Goal: Information Seeking & Learning: Learn about a topic

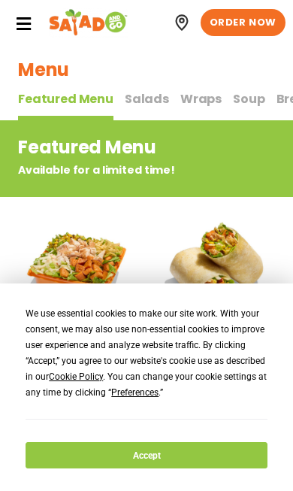
click at [201, 108] on button "Wraps Wraps" at bounding box center [201, 106] width 41 height 32
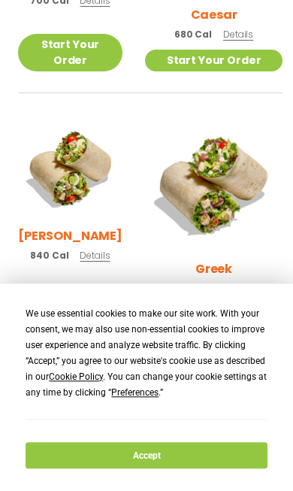
scroll to position [906, 0]
click at [238, 138] on img at bounding box center [214, 185] width 138 height 138
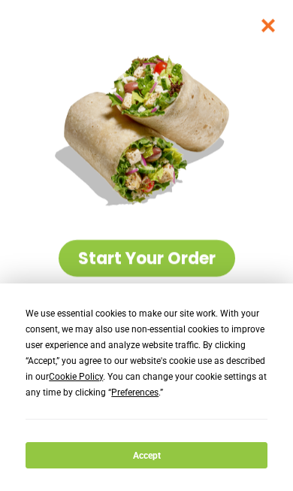
scroll to position [0, 0]
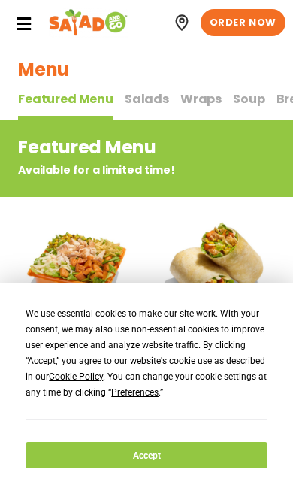
click at [197, 105] on span "Wraps" at bounding box center [201, 98] width 41 height 17
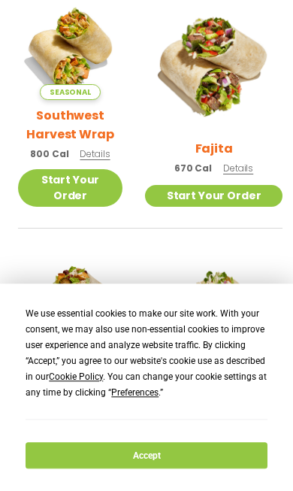
scroll to position [260, 0]
click at [224, 74] on img at bounding box center [214, 64] width 138 height 138
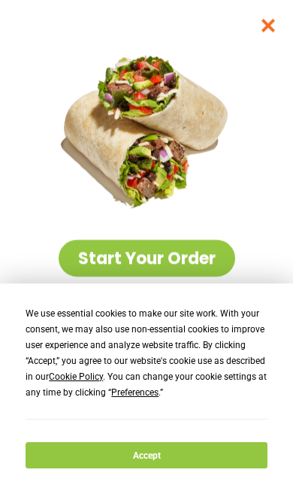
scroll to position [0, 0]
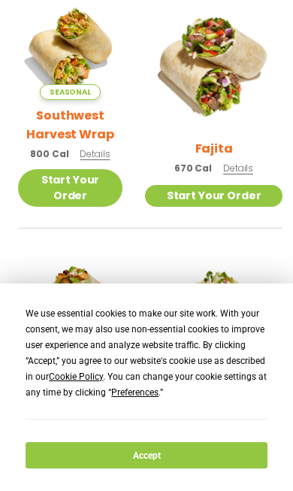
click at [90, 71] on img at bounding box center [70, 47] width 105 height 105
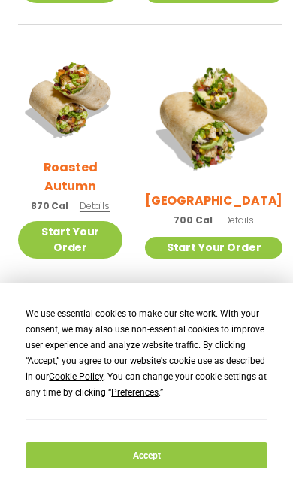
scroll to position [465, 0]
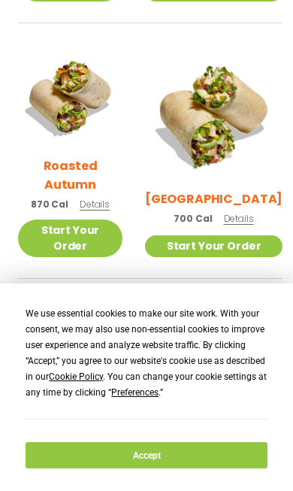
click at [90, 112] on img at bounding box center [70, 98] width 105 height 105
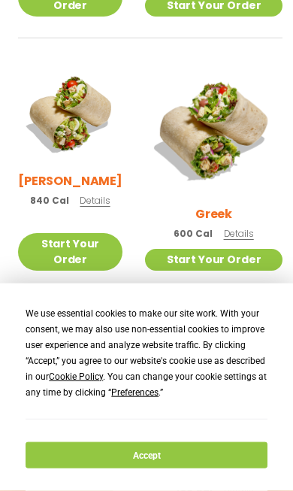
scroll to position [963, 0]
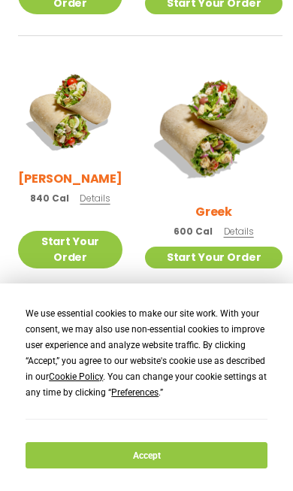
click at [78, 88] on img at bounding box center [70, 111] width 105 height 105
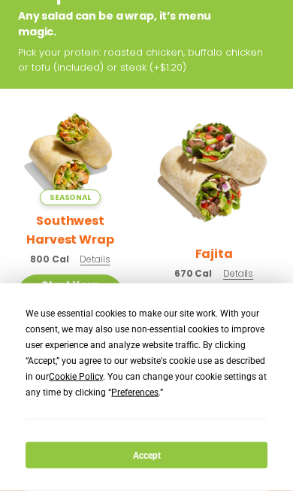
scroll to position [0, 0]
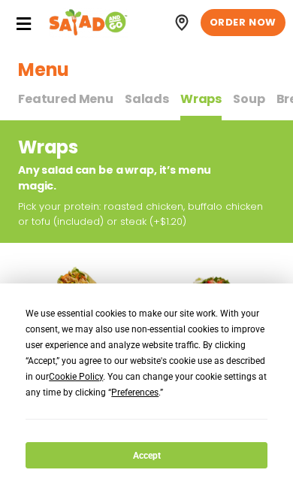
click at [251, 105] on span "Soup" at bounding box center [249, 98] width 32 height 17
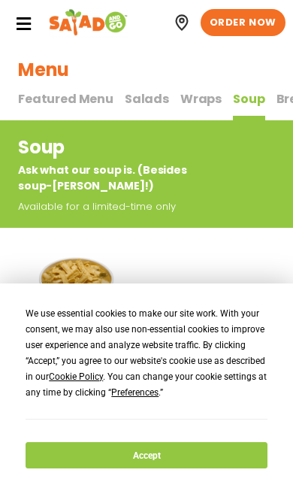
click at [78, 108] on button "Featured Menu Featured Menu" at bounding box center [66, 106] width 96 height 32
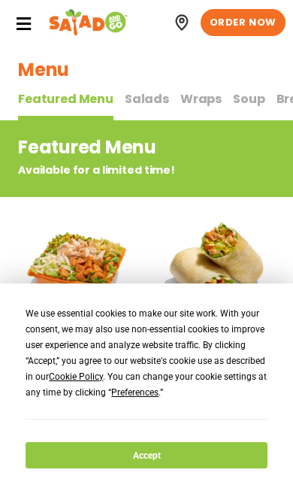
click at [135, 102] on span "Salads" at bounding box center [147, 98] width 44 height 17
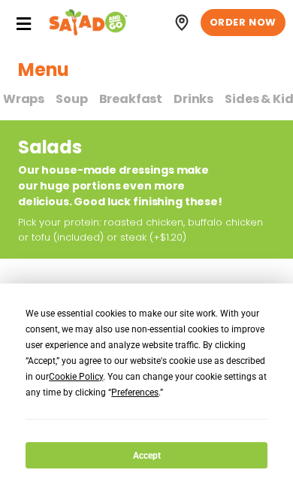
scroll to position [0, 177]
click at [246, 102] on span "Sides & Kids" at bounding box center [263, 98] width 75 height 17
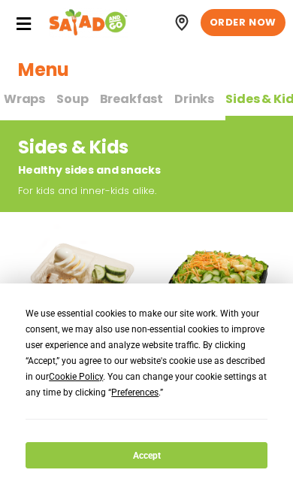
click at [111, 107] on span "Breakfast" at bounding box center [132, 98] width 64 height 17
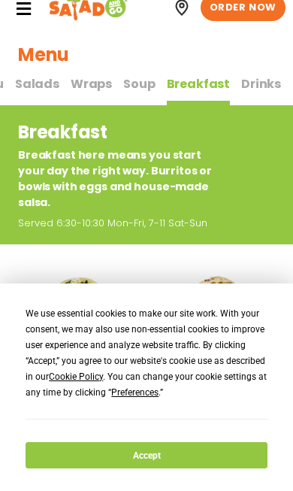
scroll to position [0, 95]
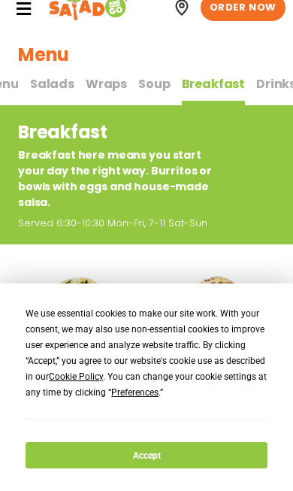
click at [96, 93] on button "Wraps Wraps" at bounding box center [106, 91] width 41 height 32
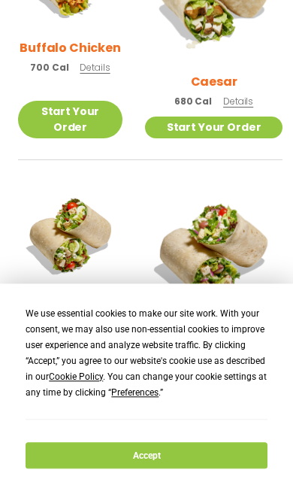
scroll to position [855, 0]
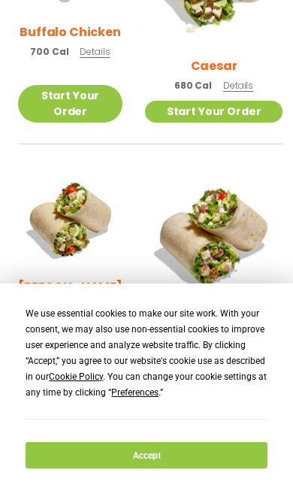
click at [220, 186] on img at bounding box center [214, 236] width 138 height 138
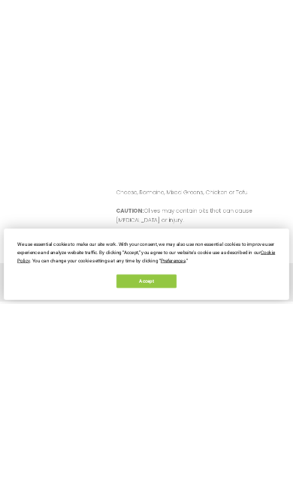
scroll to position [0, 0]
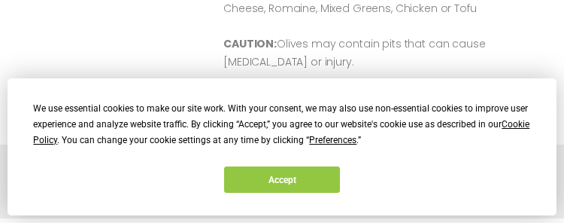
click at [293, 211] on div "We use essential cookies to make our site work. With your consent, we may also …" at bounding box center [282, 146] width 549 height 137
